Goal: Navigation & Orientation: Find specific page/section

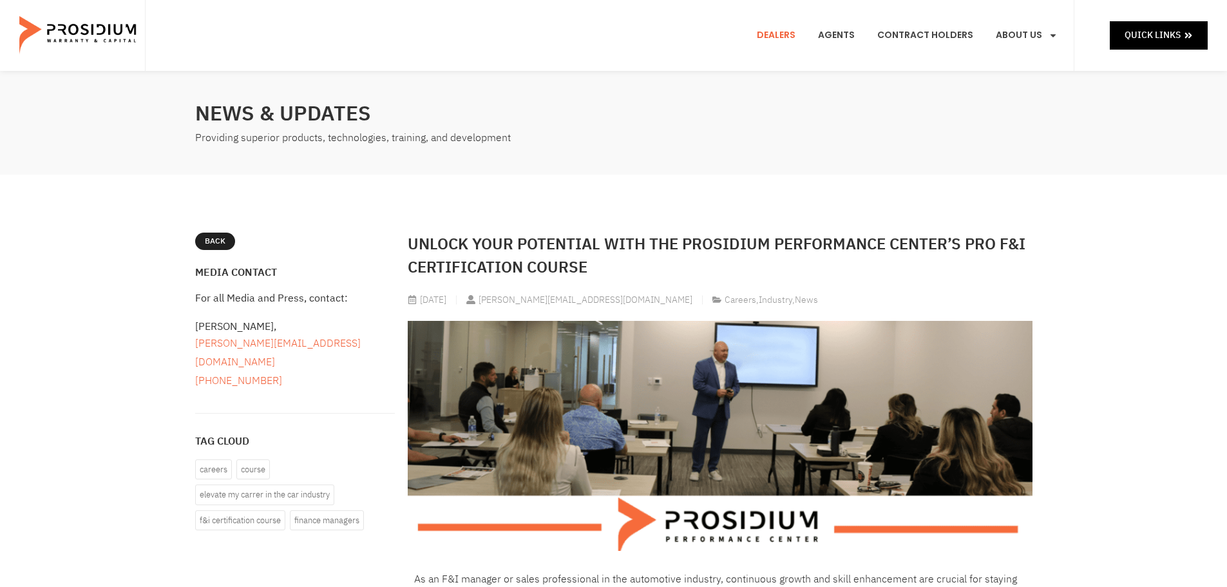
drag, startPoint x: 778, startPoint y: 33, endPoint x: 756, endPoint y: 56, distance: 31.9
click at [778, 33] on link "Dealers" at bounding box center [776, 36] width 58 height 48
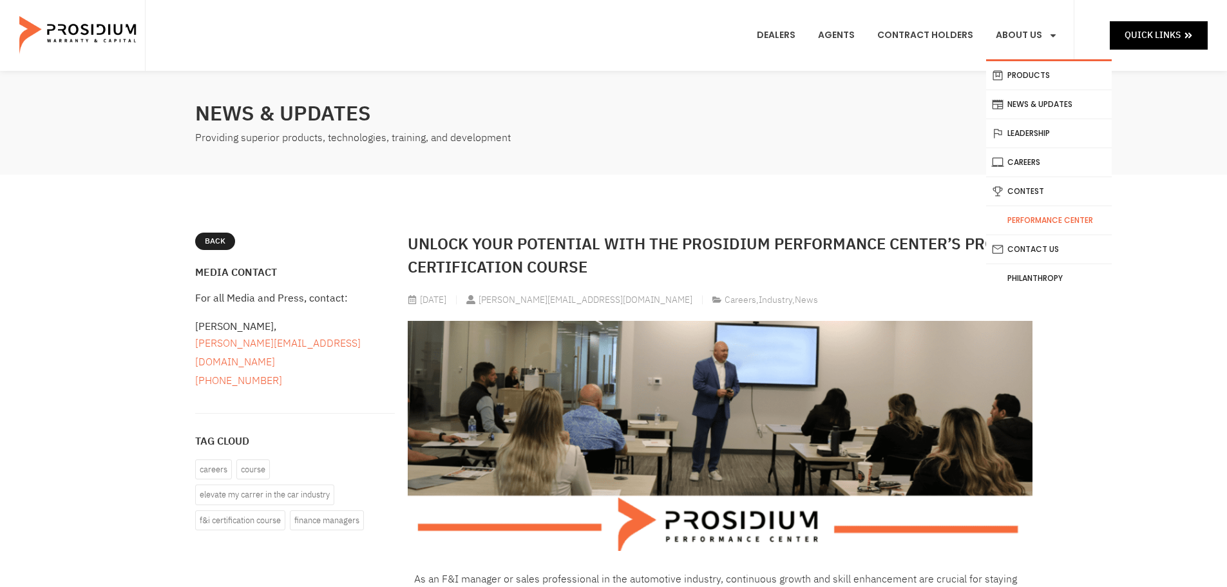
click at [1075, 213] on link "Performance Center" at bounding box center [1049, 220] width 126 height 28
